Goal: Check status: Check status

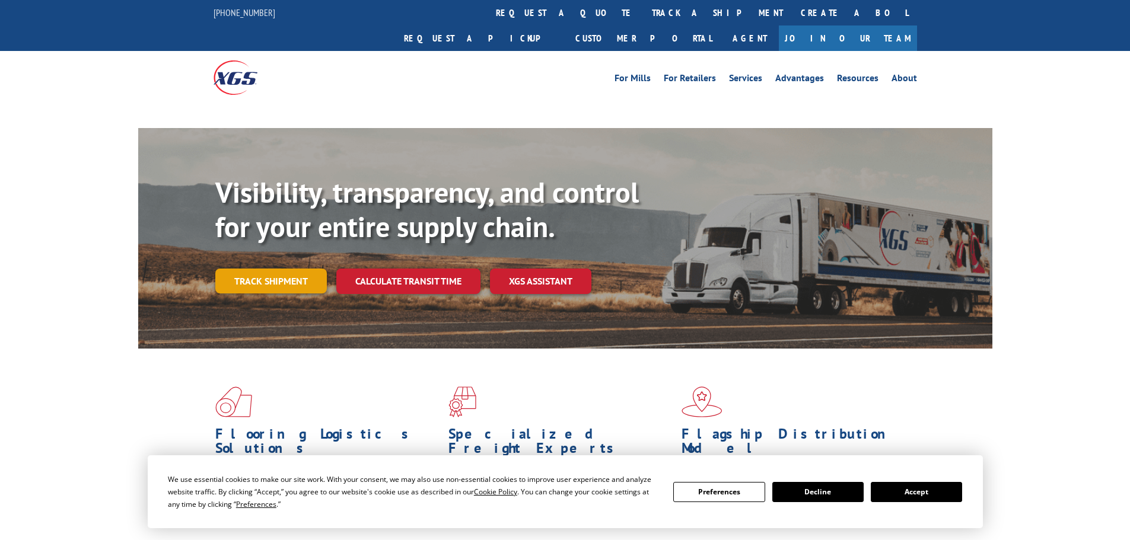
click at [256, 269] on link "Track shipment" at bounding box center [271, 281] width 112 height 25
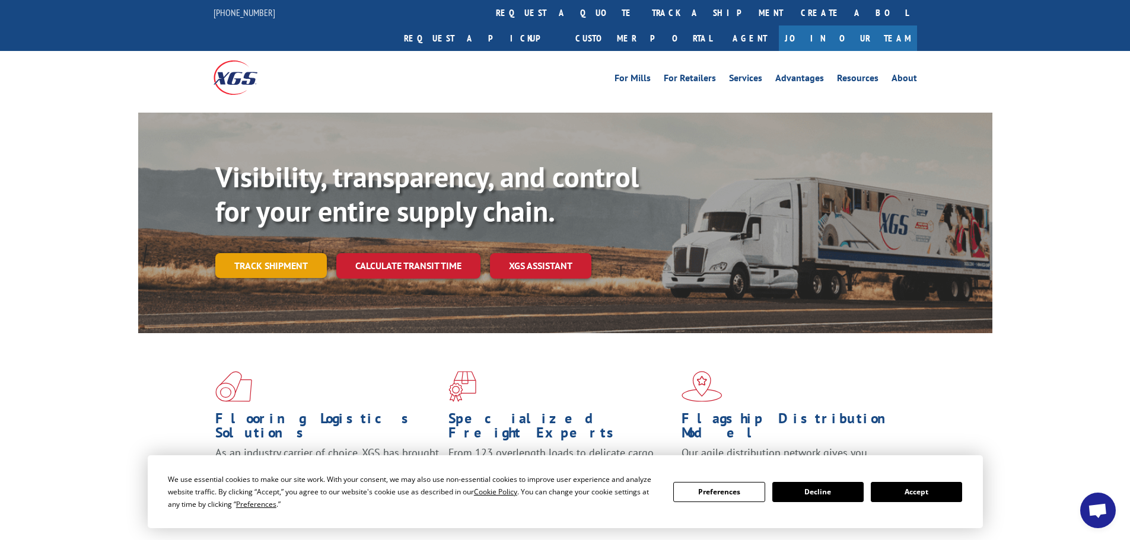
click at [284, 253] on link "Track shipment" at bounding box center [271, 265] width 112 height 25
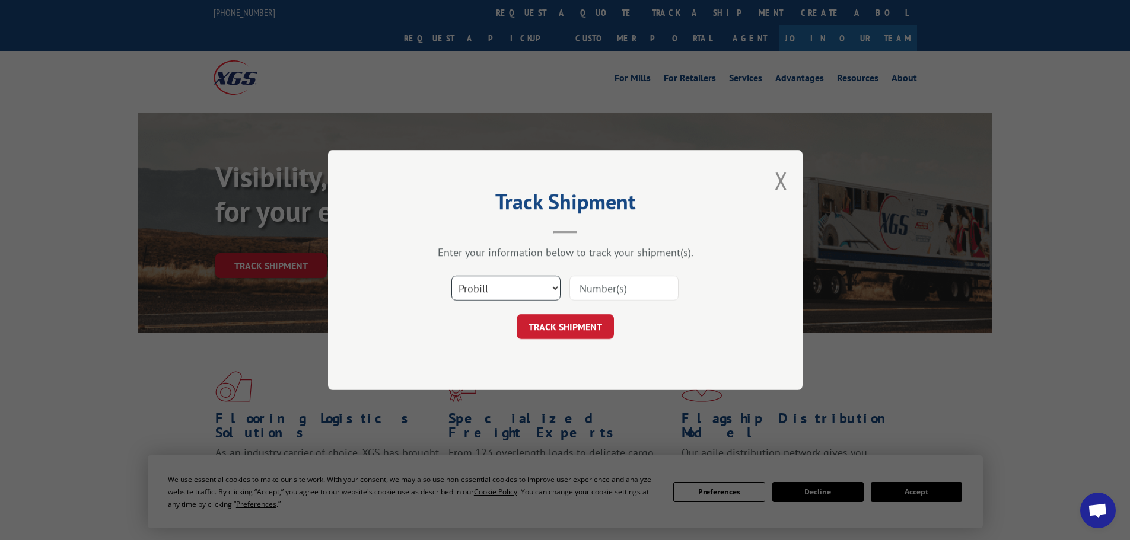
drag, startPoint x: 483, startPoint y: 289, endPoint x: 482, endPoint y: 299, distance: 9.6
click at [483, 293] on select "Select category... Probill BOL PO" at bounding box center [505, 288] width 109 height 25
select select "po"
click at [451, 276] on select "Select category... Probill BOL PO" at bounding box center [505, 288] width 109 height 25
click at [590, 289] on input at bounding box center [623, 288] width 109 height 25
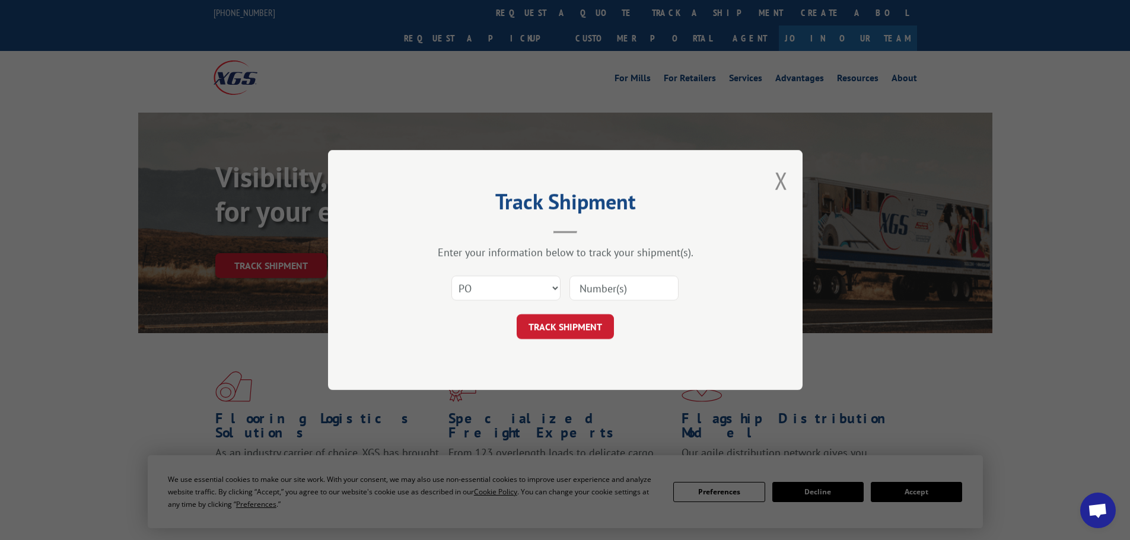
drag, startPoint x: 588, startPoint y: 287, endPoint x: 579, endPoint y: 291, distance: 9.8
click at [579, 291] on input at bounding box center [623, 288] width 109 height 25
paste input "32549643"
type input "32549643"
click at [570, 326] on button "TRACK SHIPMENT" at bounding box center [565, 326] width 97 height 25
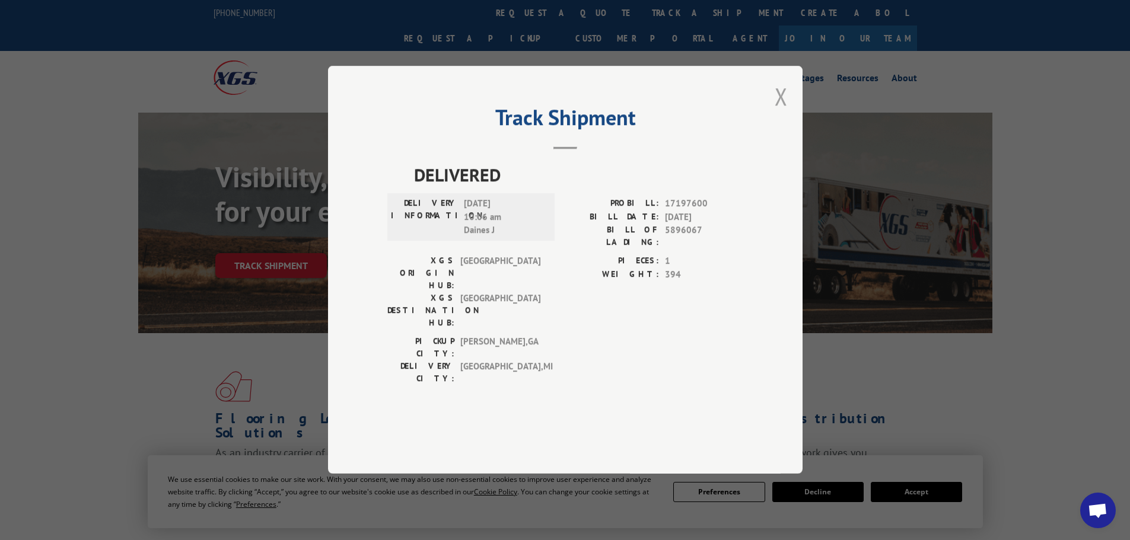
click at [783, 112] on button "Close modal" at bounding box center [781, 96] width 13 height 31
